Goal: Transaction & Acquisition: Purchase product/service

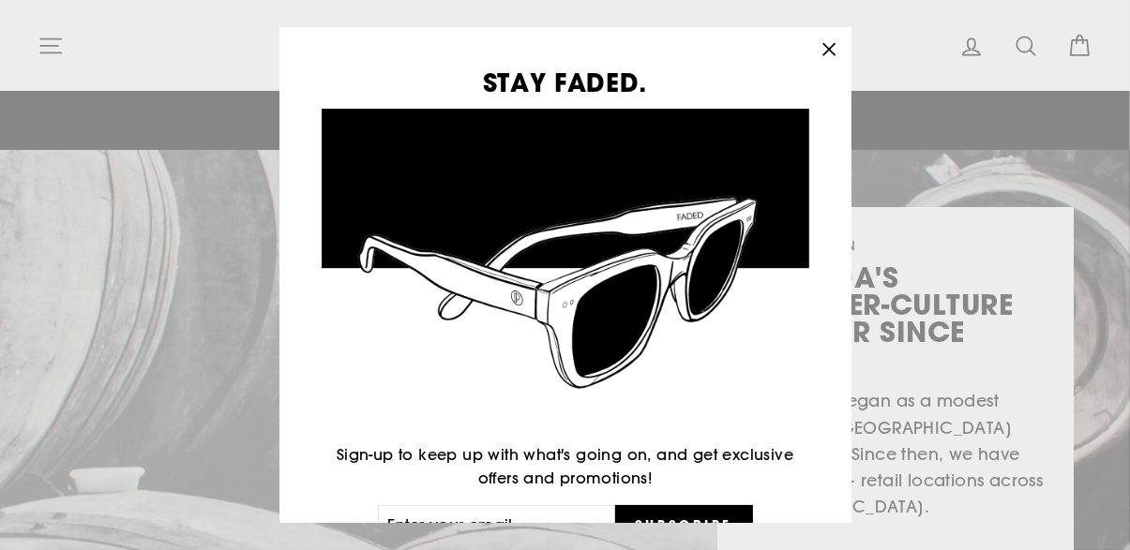
click at [843, 27] on button ""Close (esc)"" at bounding box center [828, 49] width 45 height 45
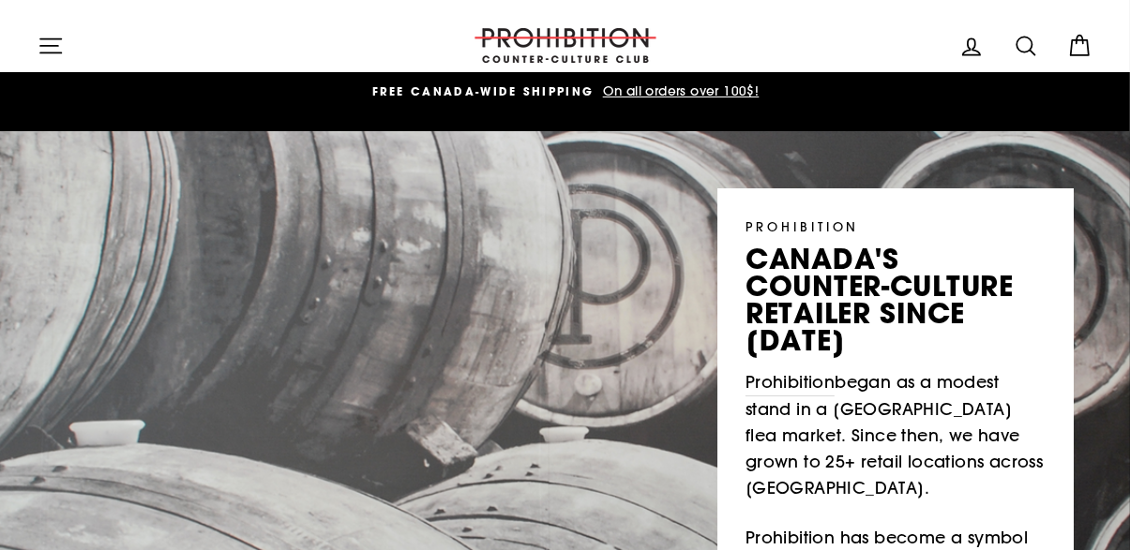
click at [1080, 53] on icon at bounding box center [1080, 46] width 18 height 15
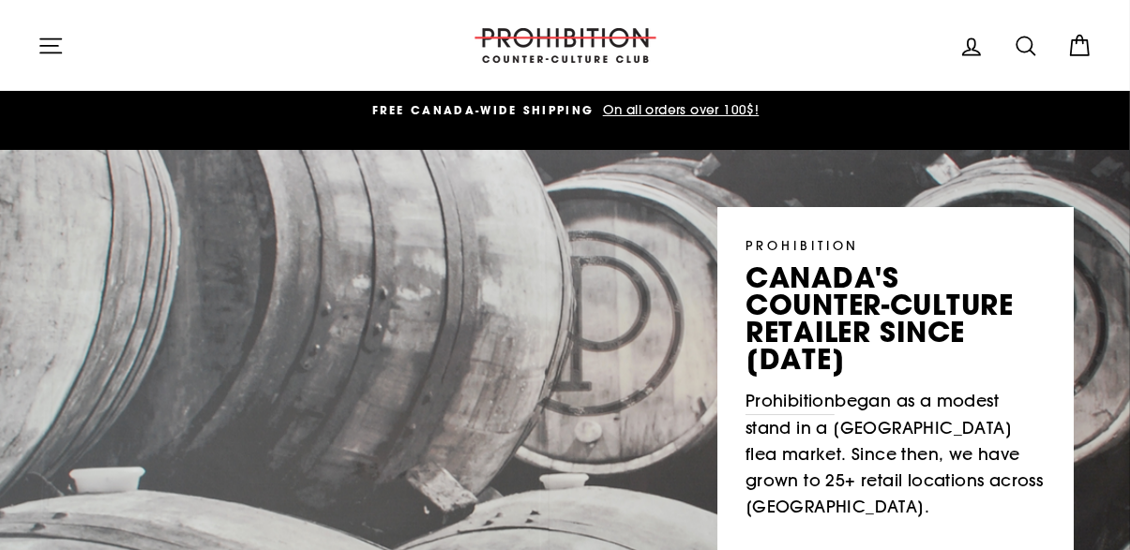
click at [1031, 50] on icon at bounding box center [1026, 46] width 26 height 26
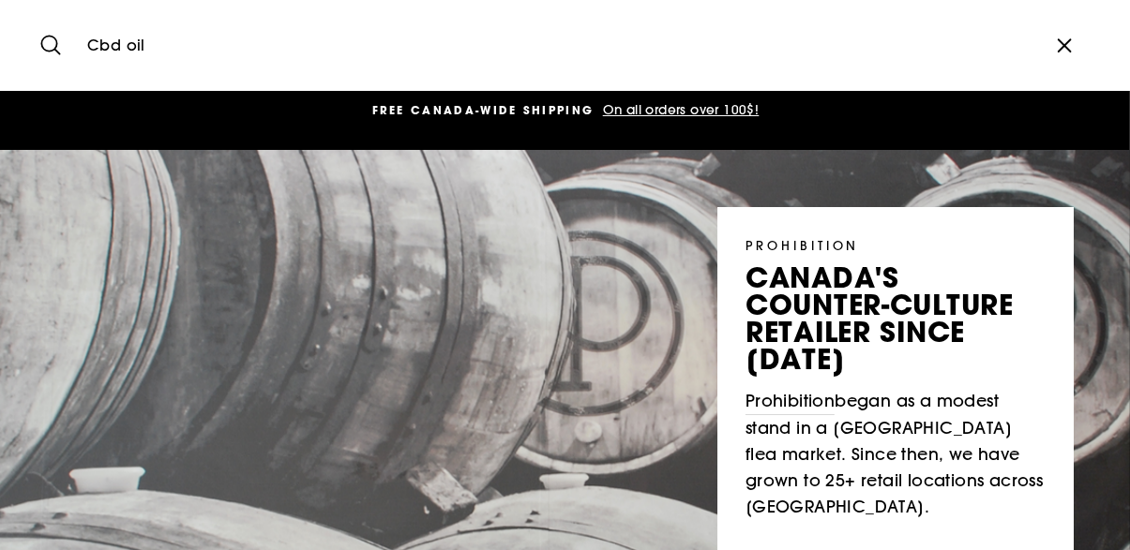
type input "Cbd oil"
click at [38, 14] on button "Search" at bounding box center [58, 45] width 40 height 63
